Goal: Navigation & Orientation: Go to known website

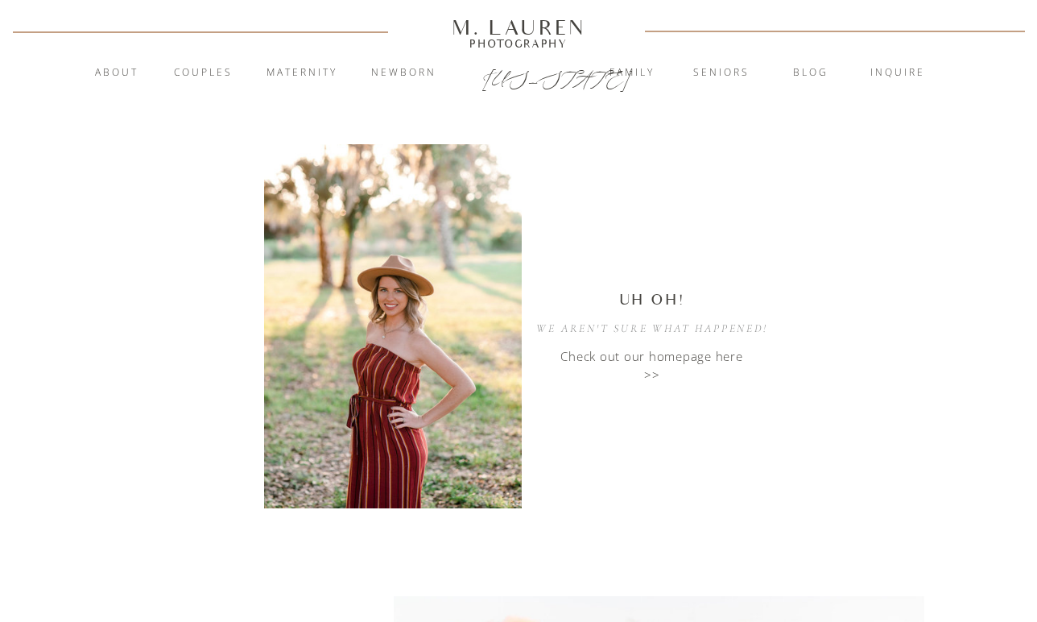
click at [673, 358] on p "Check out our homepage here >>" at bounding box center [652, 357] width 201 height 20
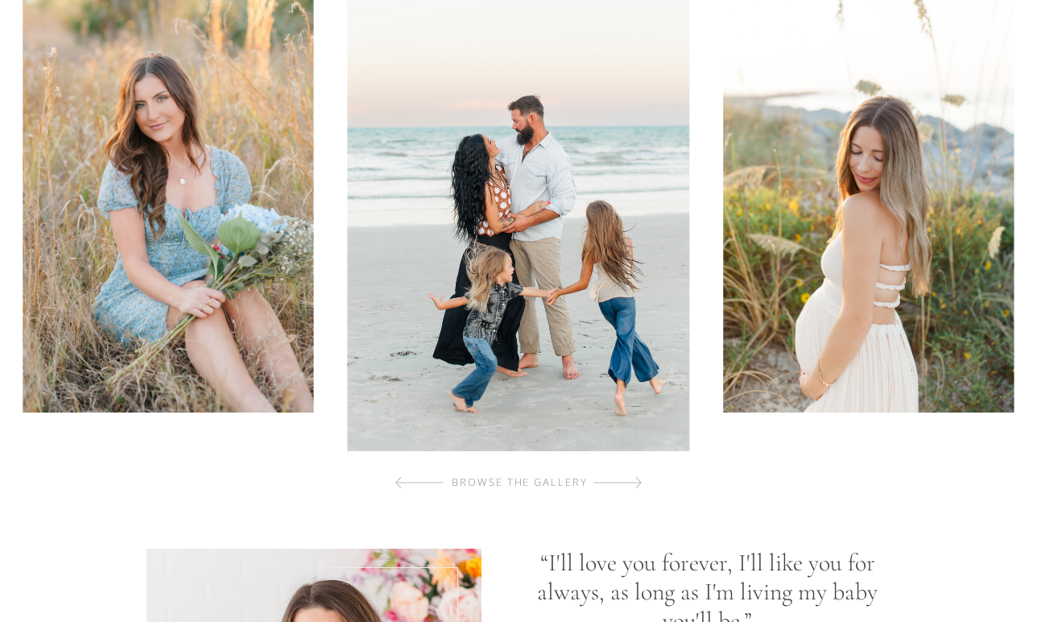
scroll to position [815, 0]
click at [639, 478] on div at bounding box center [618, 482] width 48 height 32
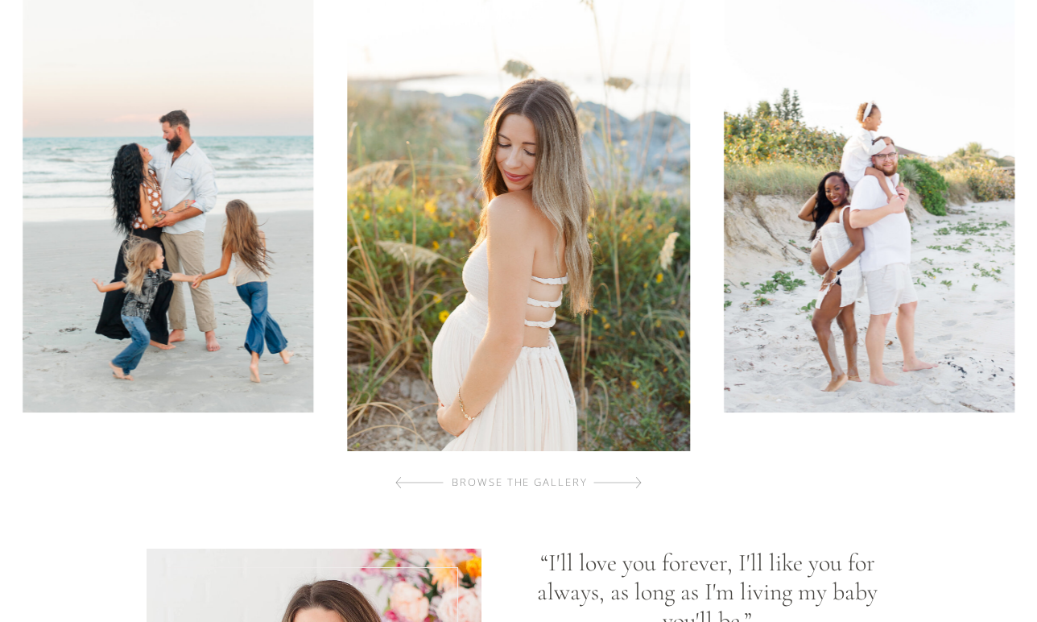
click at [639, 478] on div at bounding box center [618, 482] width 48 height 32
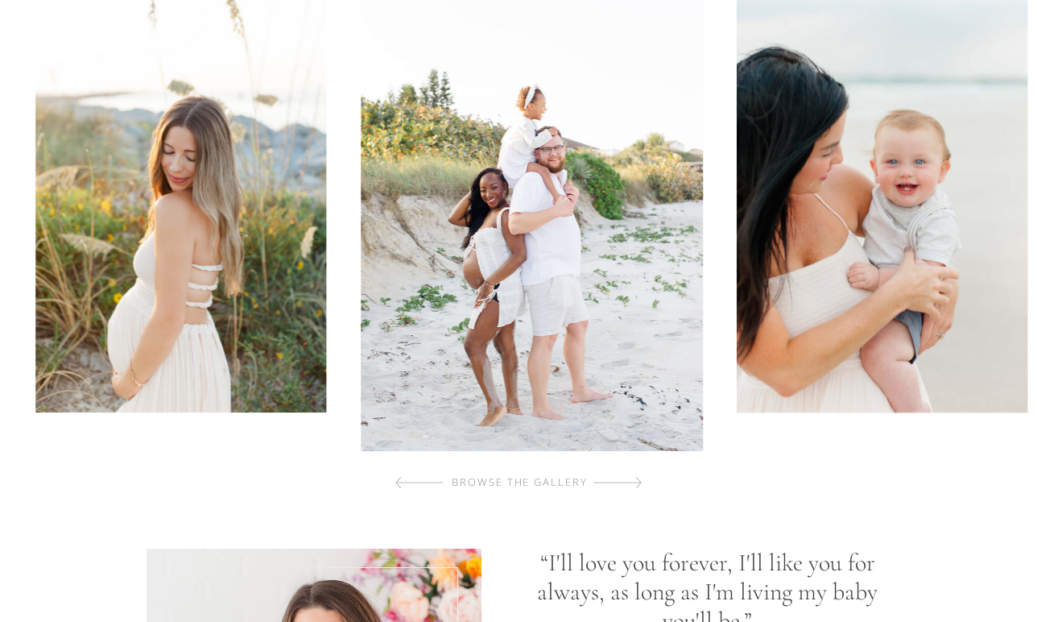
click at [639, 478] on div at bounding box center [618, 482] width 48 height 32
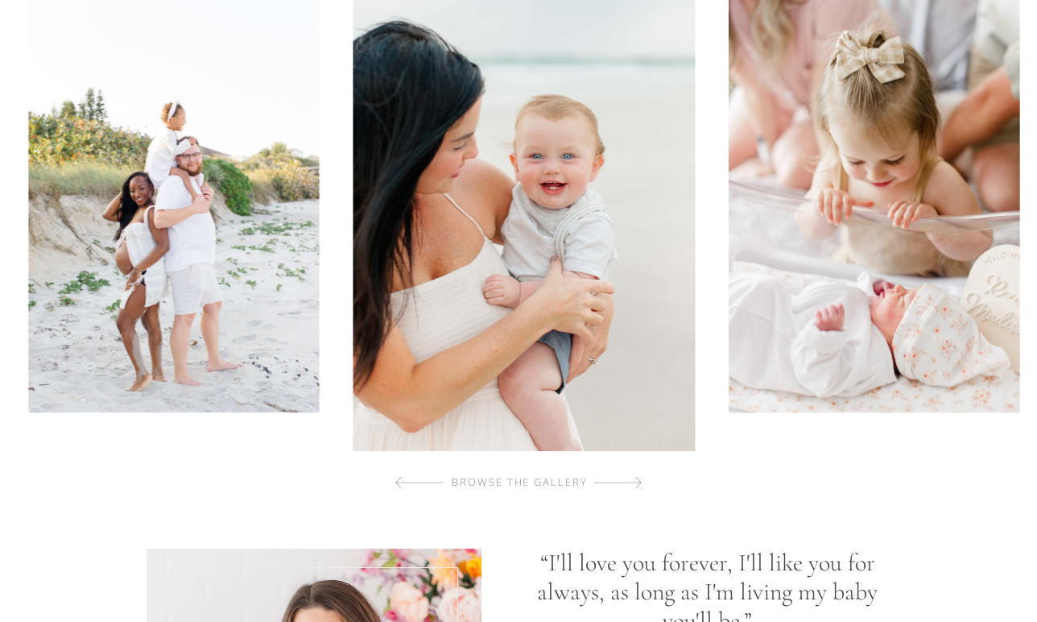
click at [639, 478] on div at bounding box center [618, 482] width 48 height 32
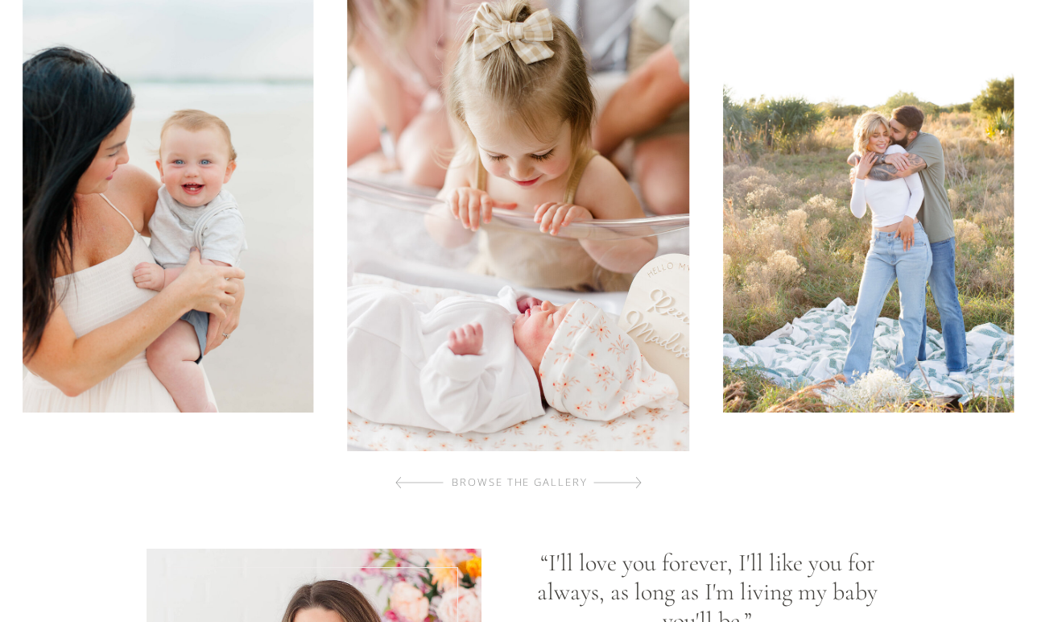
click at [639, 478] on div at bounding box center [618, 482] width 48 height 32
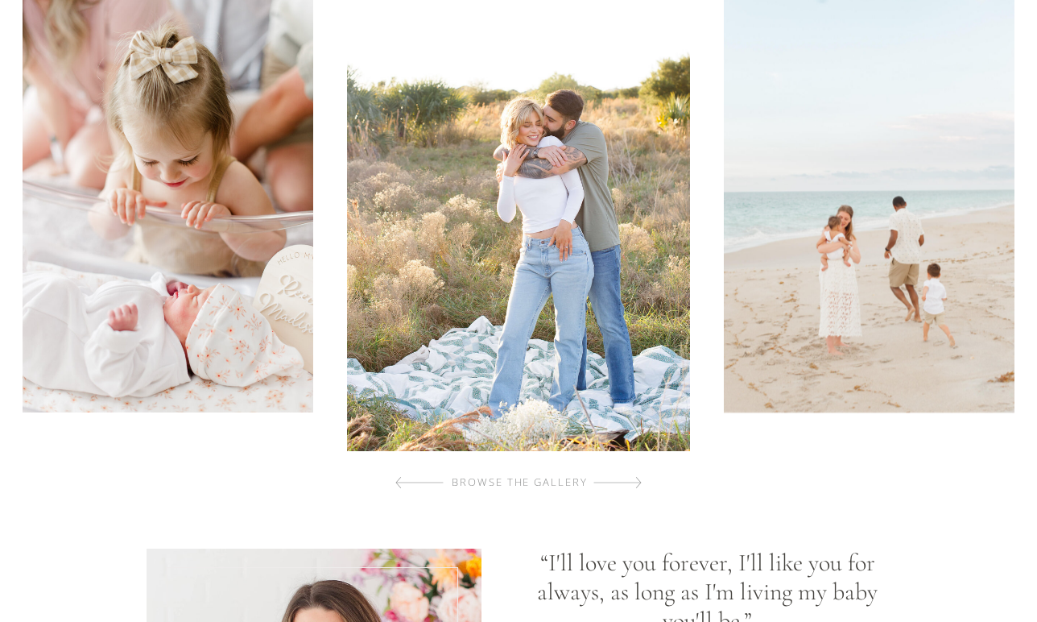
click at [639, 478] on div at bounding box center [618, 482] width 48 height 32
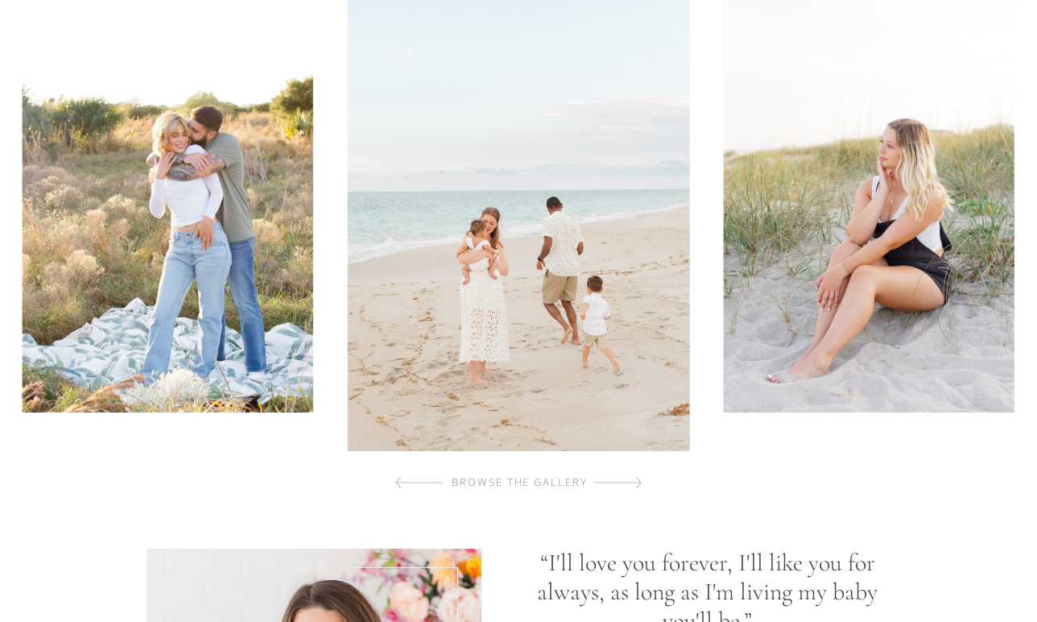
click at [639, 478] on div at bounding box center [618, 482] width 48 height 32
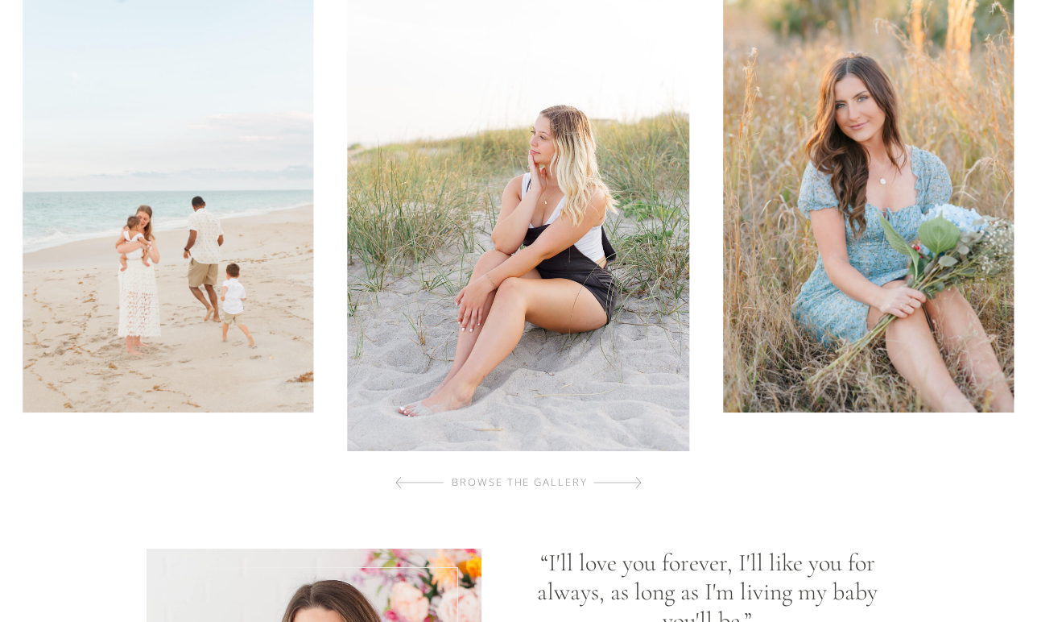
click at [639, 478] on div at bounding box center [618, 482] width 48 height 32
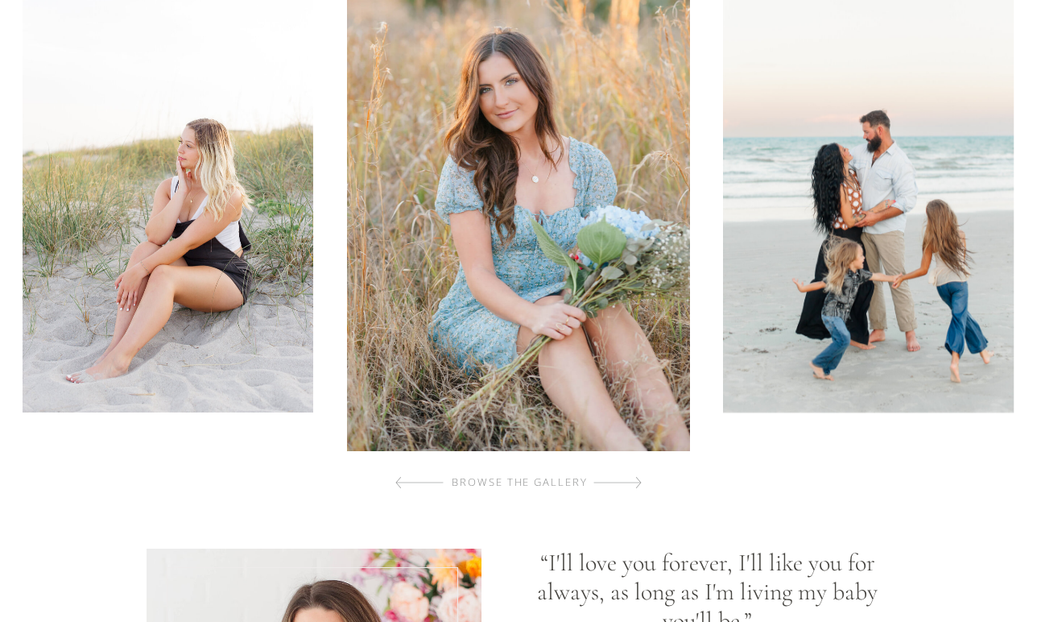
click at [639, 478] on div at bounding box center [618, 482] width 48 height 32
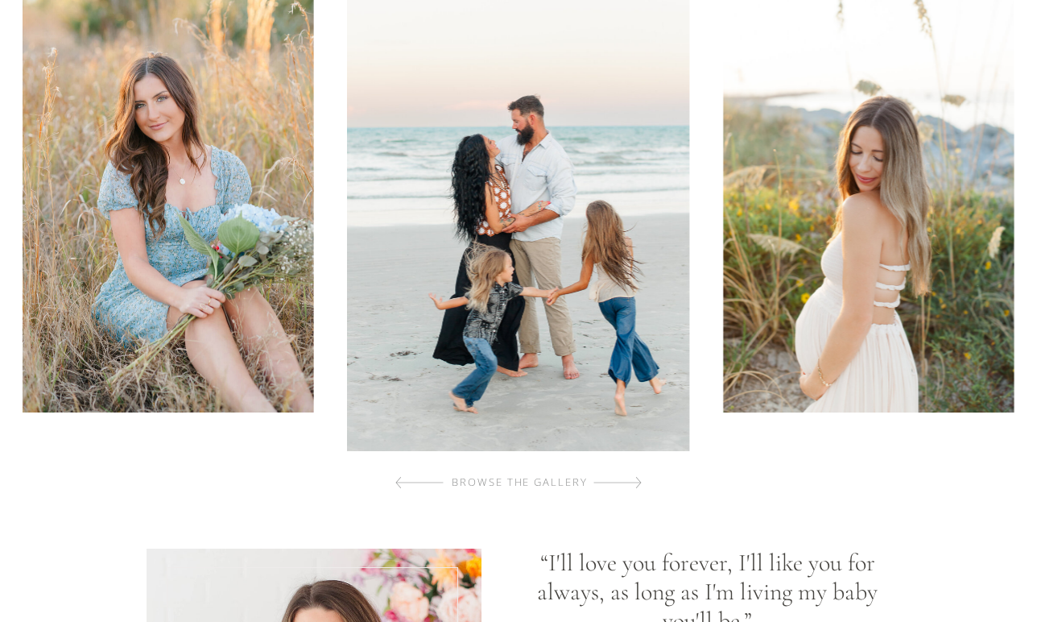
click at [639, 478] on div at bounding box center [618, 482] width 48 height 32
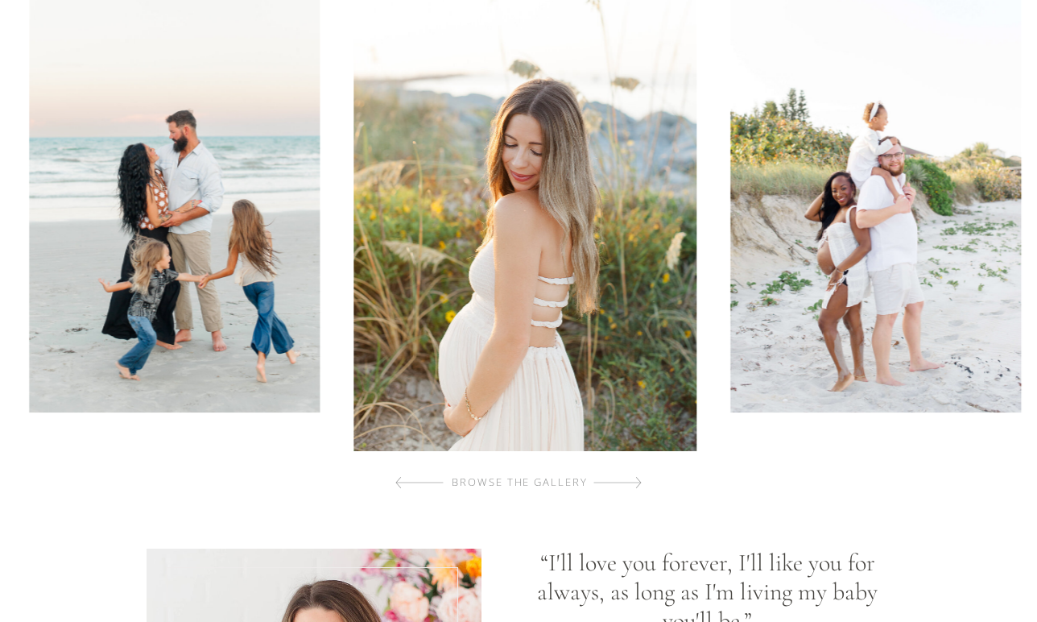
click at [639, 478] on div at bounding box center [618, 482] width 48 height 32
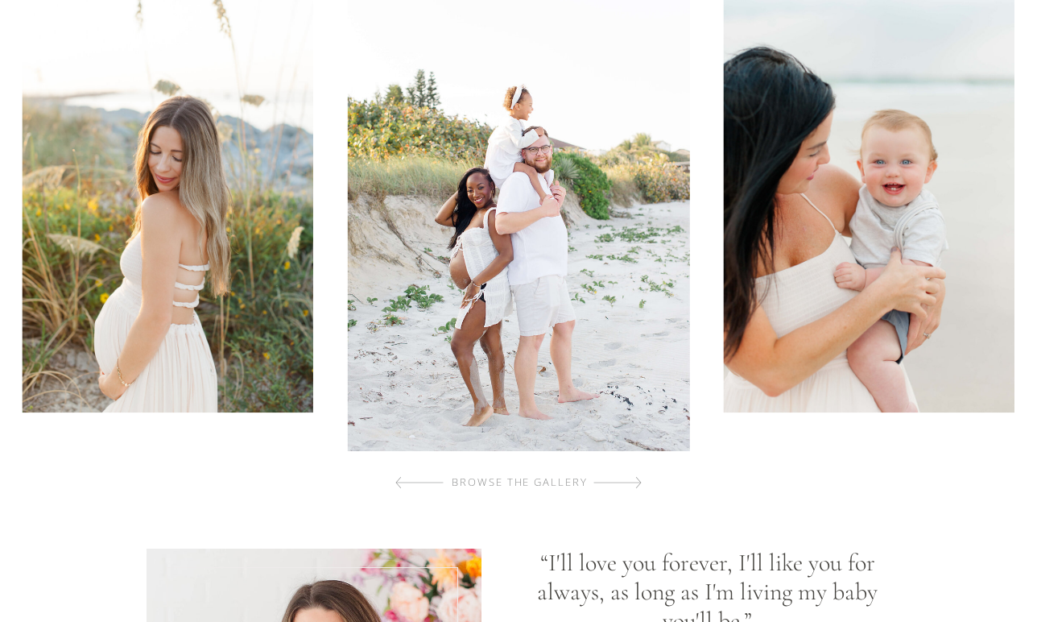
click at [639, 478] on div at bounding box center [618, 482] width 48 height 32
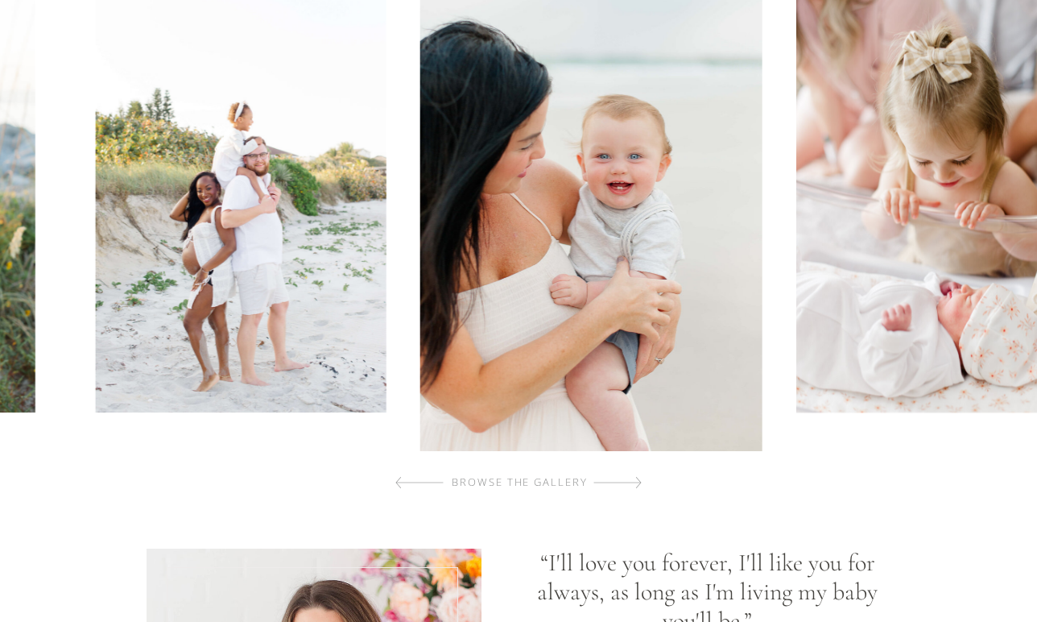
click at [639, 478] on div at bounding box center [618, 482] width 48 height 32
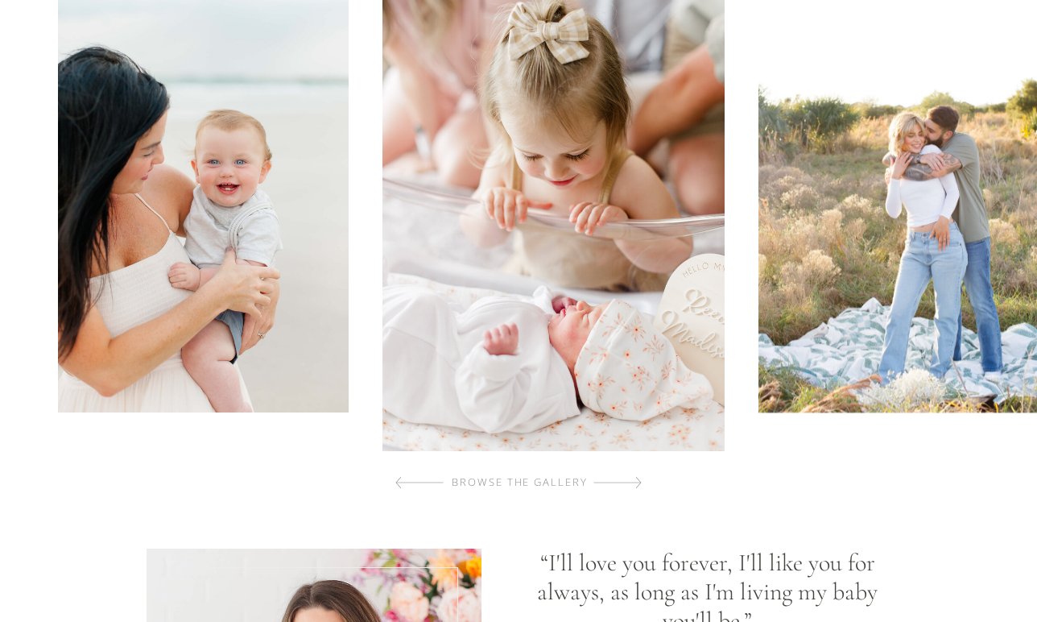
click at [639, 478] on div at bounding box center [618, 482] width 48 height 32
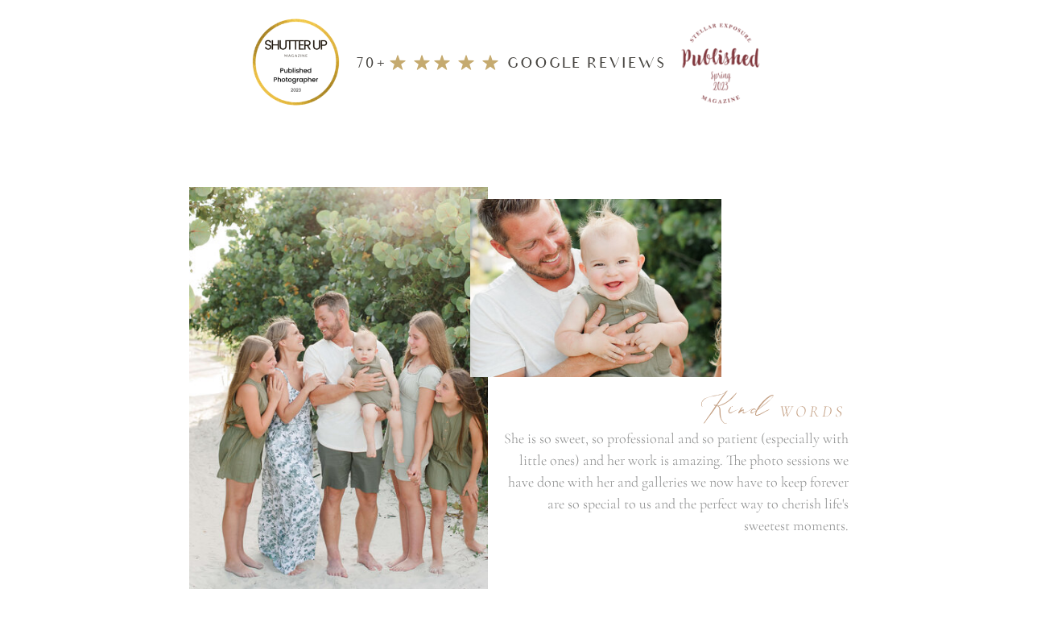
scroll to position [6845, 0]
